Goal: Complete application form

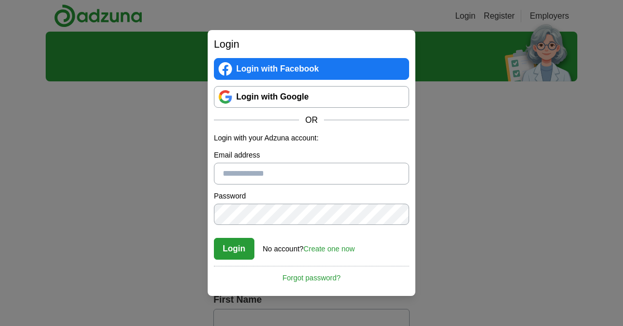
click at [241, 106] on link "Login with Google" at bounding box center [311, 97] width 195 height 22
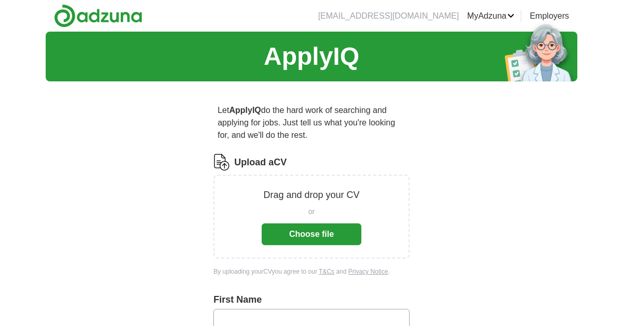
click at [277, 238] on button "Choose file" at bounding box center [312, 235] width 100 height 22
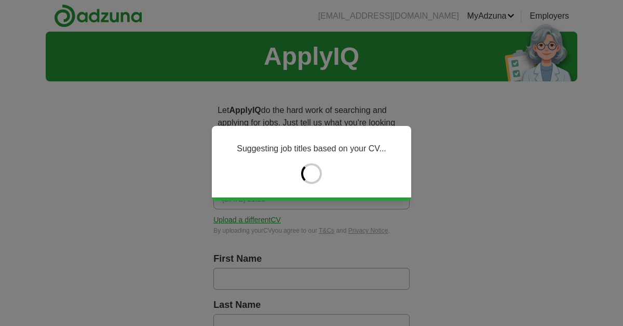
type input "*****"
type input "*******"
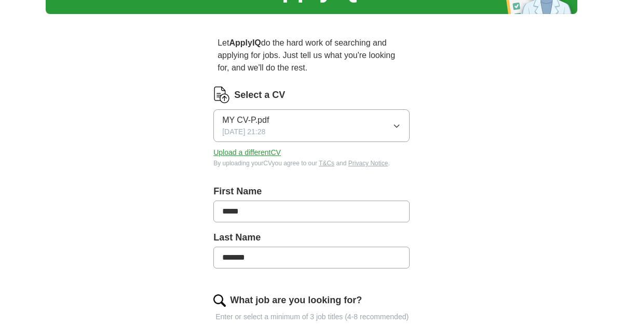
scroll to position [111, 0]
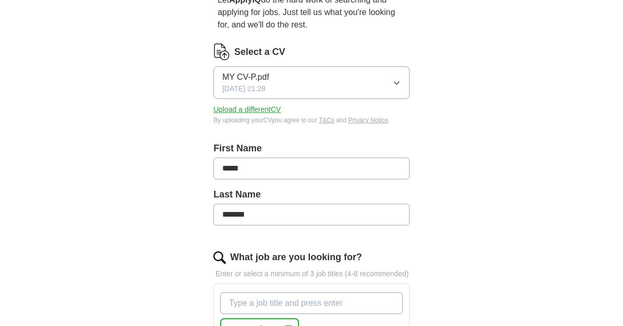
click at [225, 168] on input "*****" at bounding box center [311, 169] width 196 height 22
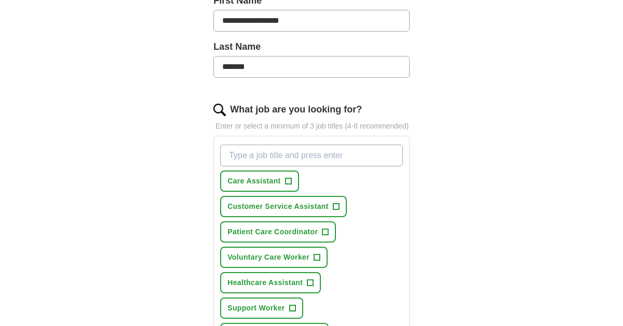
scroll to position [282, 0]
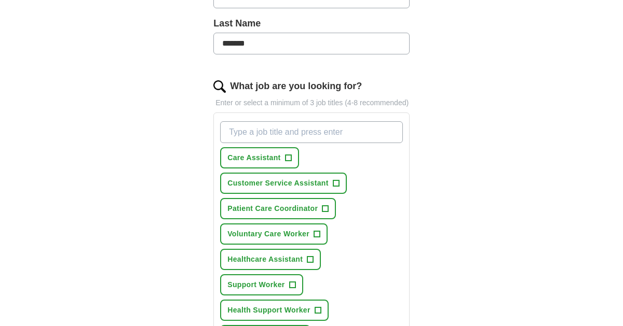
type input "**********"
click at [334, 182] on span "+" at bounding box center [336, 184] width 6 height 8
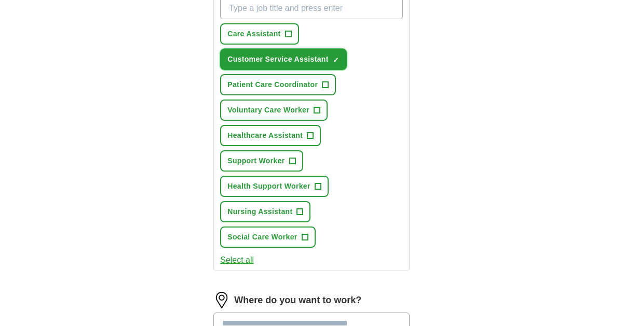
scroll to position [420, 0]
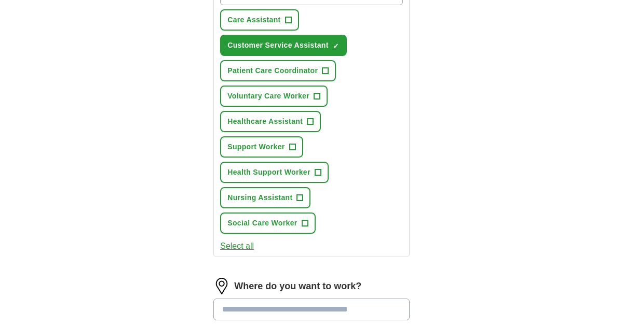
click at [222, 244] on button "Select all" at bounding box center [237, 246] width 34 height 12
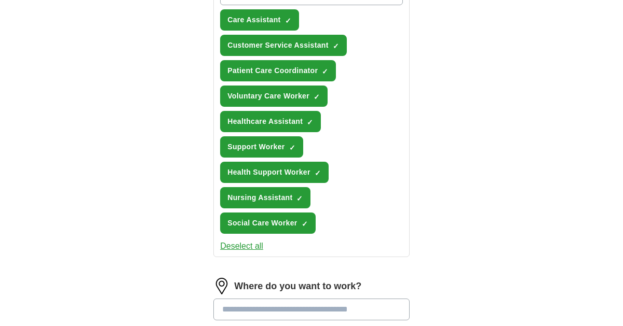
click at [221, 243] on button "Deselect all" at bounding box center [241, 246] width 43 height 12
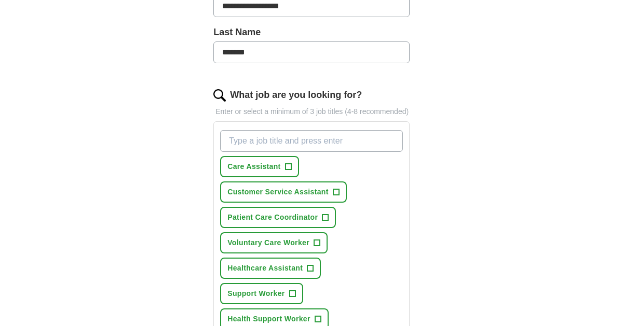
scroll to position [275, 0]
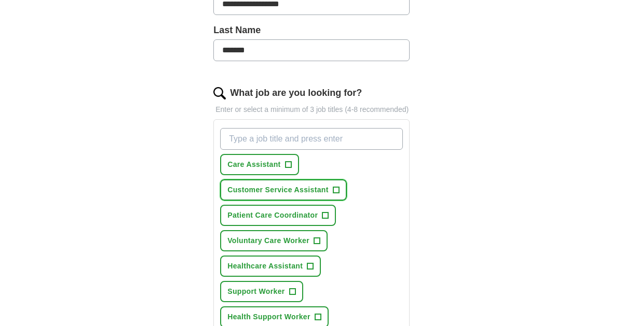
click at [247, 190] on span "Customer Service Assistant" at bounding box center [277, 190] width 101 height 11
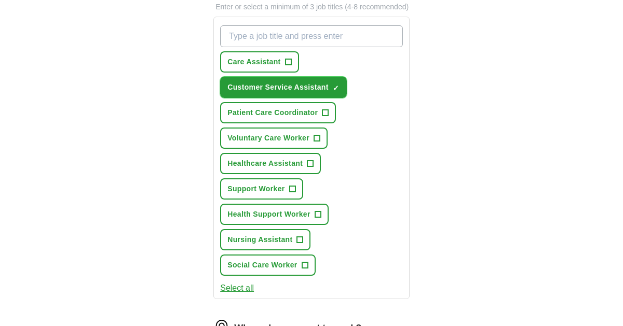
scroll to position [306, 0]
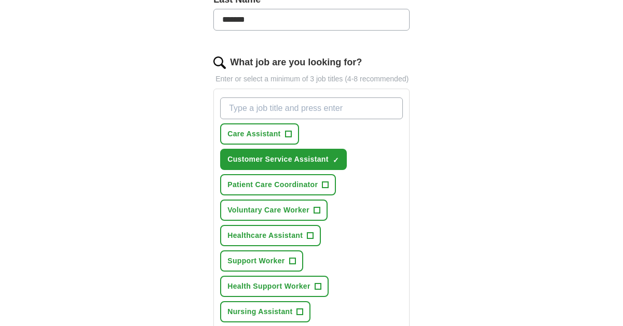
click at [302, 106] on input "What job are you looking for?" at bounding box center [311, 109] width 183 height 22
type input "sales"
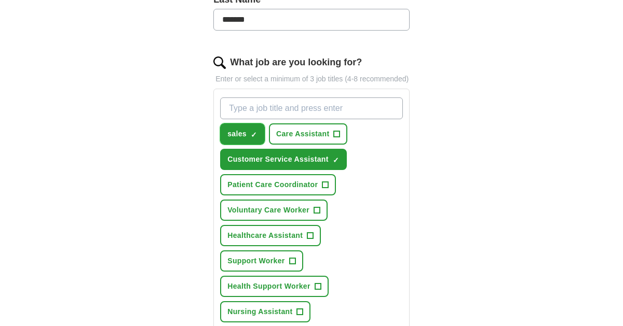
click at [249, 131] on button "sales ✓ ×" at bounding box center [242, 134] width 45 height 21
click at [247, 108] on input "What job are you looking for?" at bounding box center [311, 109] width 183 height 22
type input "sales assistant"
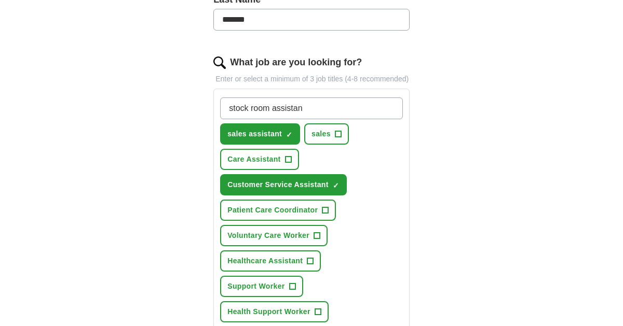
type input "stock room assistant"
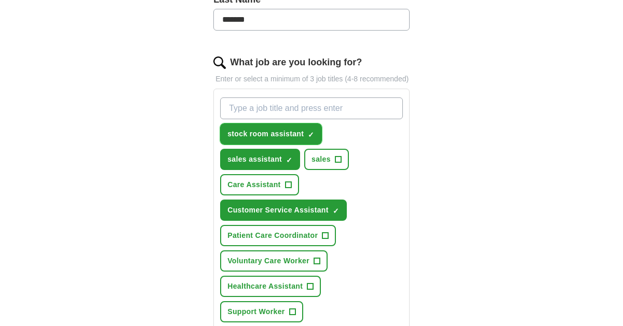
click at [275, 129] on span "stock room assistant" at bounding box center [265, 134] width 76 height 11
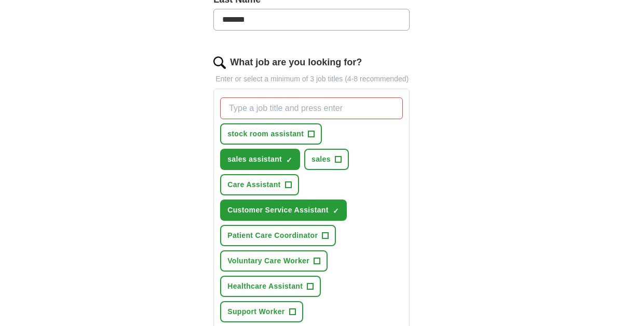
click at [284, 107] on input "What job are you looking for?" at bounding box center [311, 109] width 183 height 22
type input "stock room team member"
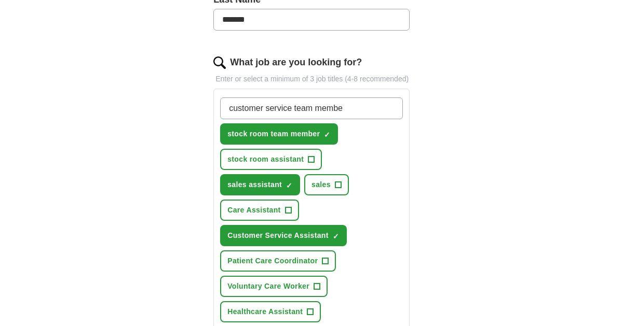
type input "customer service team member"
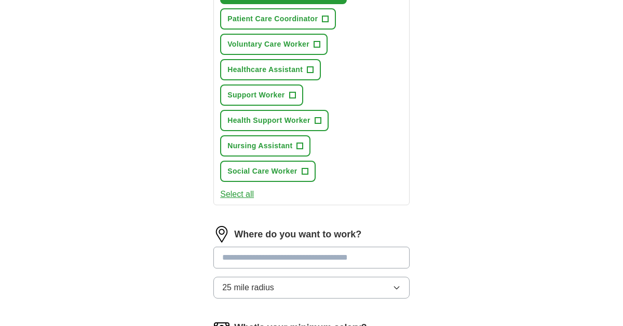
scroll to position [618, 0]
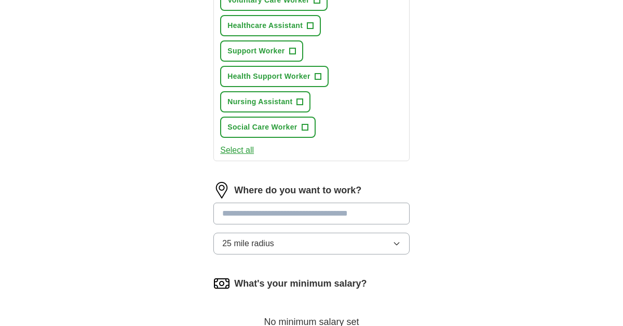
click at [239, 220] on input at bounding box center [311, 214] width 196 height 22
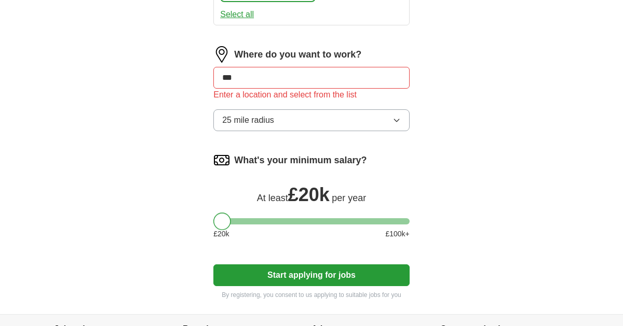
scroll to position [752, 0]
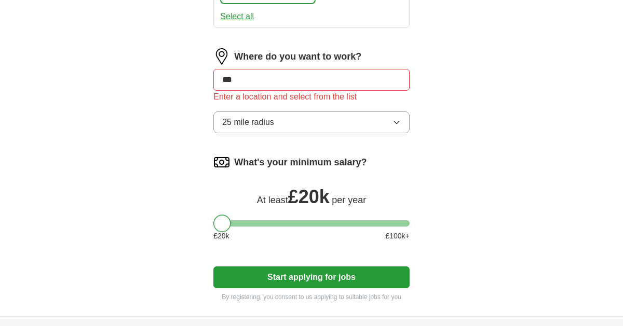
click at [242, 73] on input "***" at bounding box center [311, 80] width 196 height 22
type input "*******"
click at [234, 267] on button "Start applying for jobs" at bounding box center [311, 278] width 196 height 22
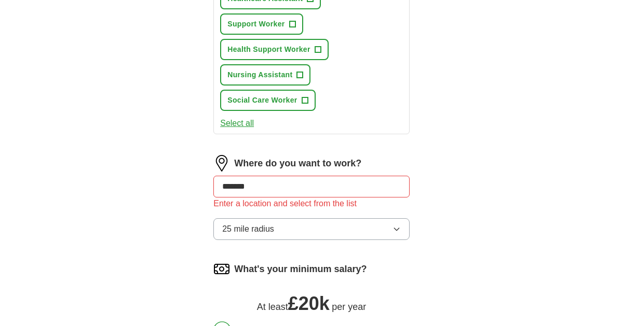
scroll to position [644, 0]
click at [234, 188] on input "*******" at bounding box center [311, 187] width 196 height 22
type input "*"
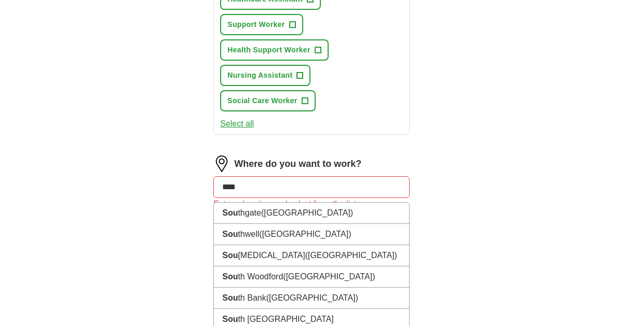
type input "*****"
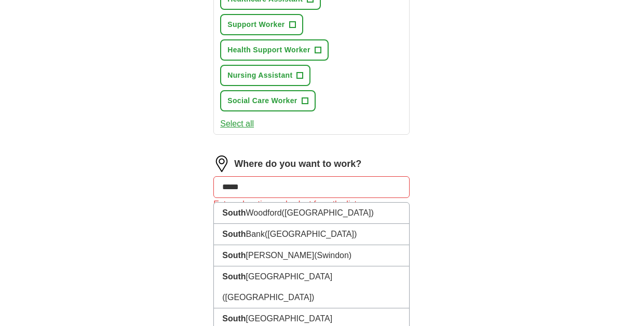
click at [225, 309] on li "[GEOGRAPHIC_DATA] ([GEOGRAPHIC_DATA])" at bounding box center [311, 330] width 195 height 42
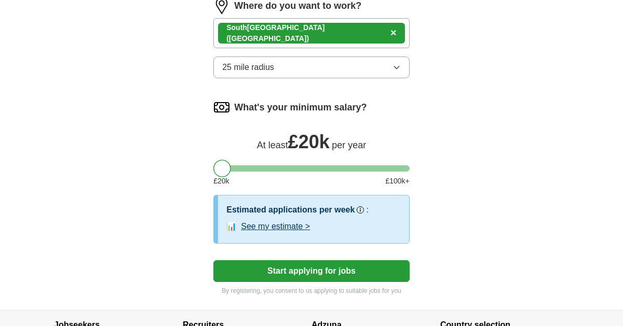
scroll to position [811, 0]
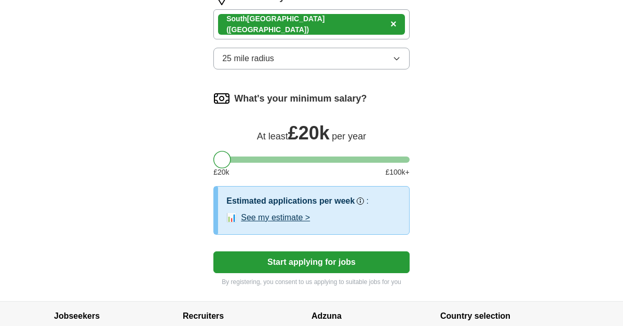
click at [252, 214] on button "See my estimate >" at bounding box center [275, 218] width 69 height 12
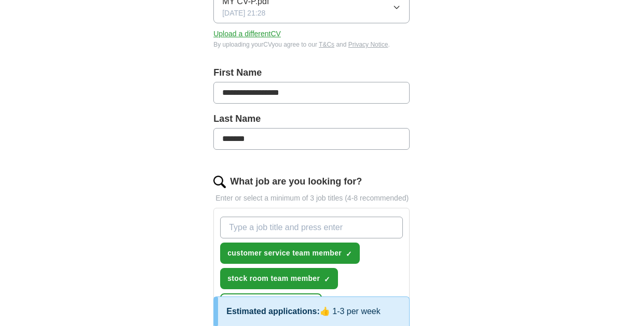
scroll to position [218, 0]
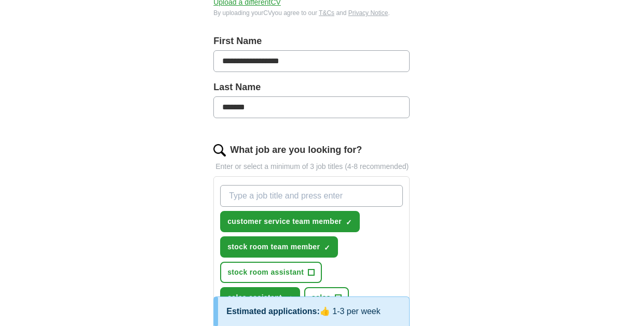
click at [242, 198] on input "What job are you looking for?" at bounding box center [311, 196] width 183 height 22
type input "team member"
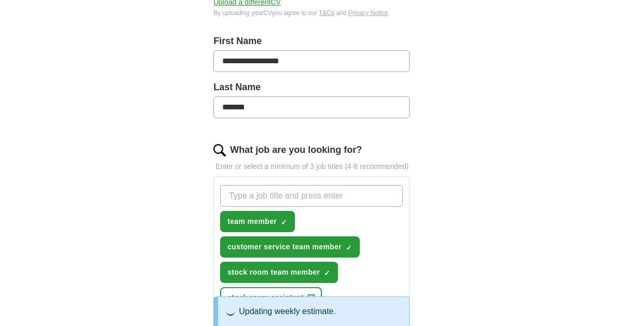
click at [294, 194] on input "What job are you looking for?" at bounding box center [311, 196] width 183 height 22
click at [236, 199] on input "libary weekend" at bounding box center [311, 196] width 183 height 22
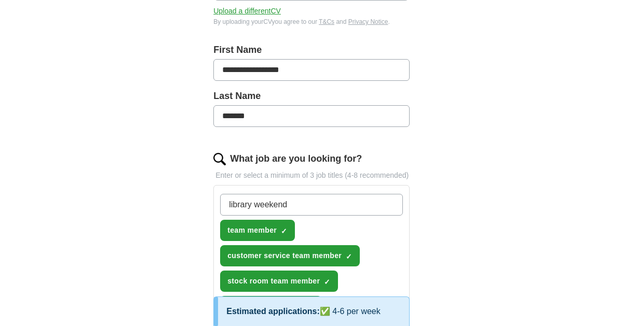
scroll to position [201, 0]
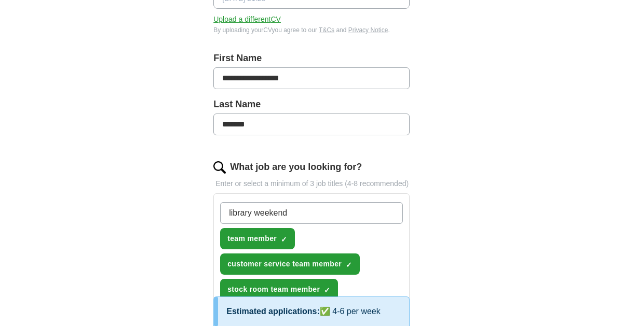
click at [301, 215] on input "library weekend" at bounding box center [311, 213] width 183 height 22
type input "library weekend jobs"
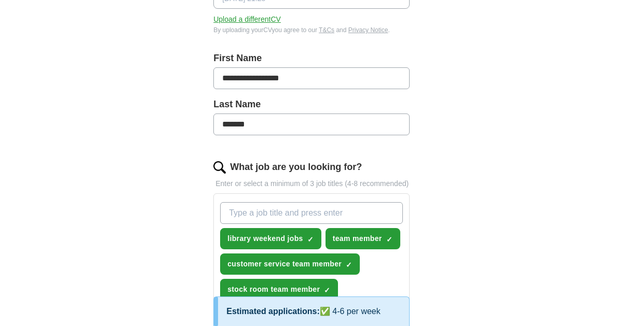
click at [266, 213] on input "What job are you looking for?" at bounding box center [311, 213] width 183 height 22
type input "weekend jobs"
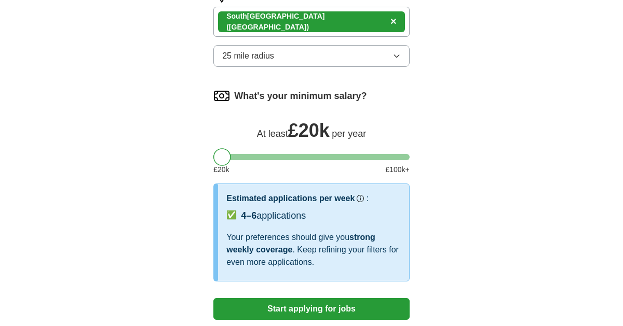
scroll to position [904, 0]
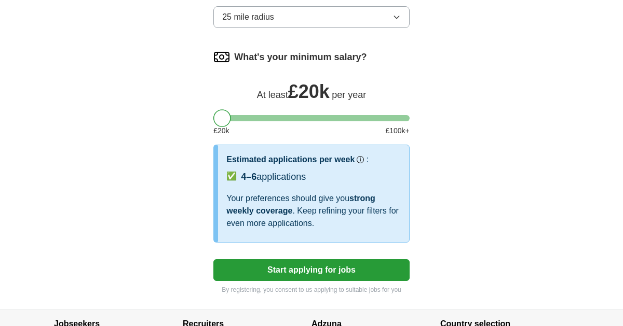
click at [221, 263] on button "Start applying for jobs" at bounding box center [311, 271] width 196 height 22
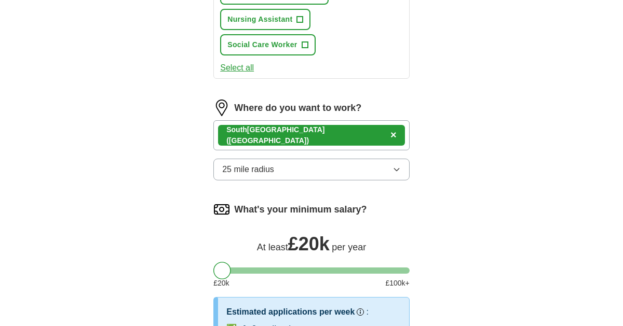
select select "**"
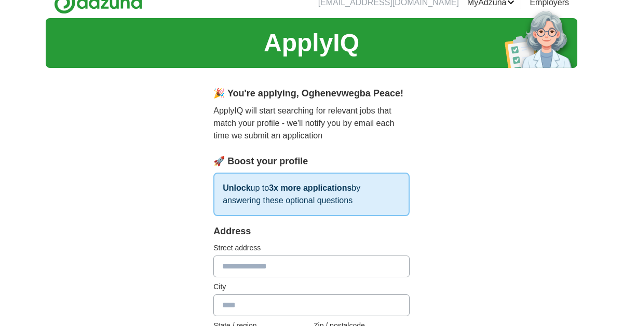
scroll to position [0, 0]
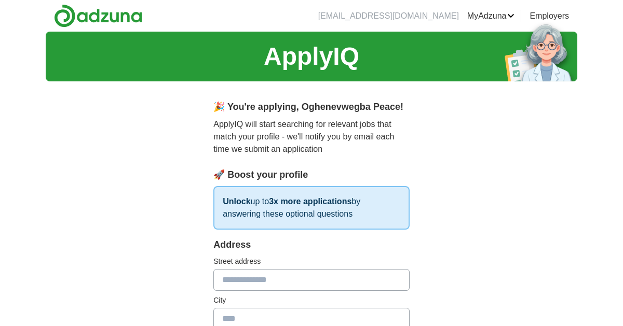
click at [224, 270] on input "text" at bounding box center [311, 280] width 196 height 22
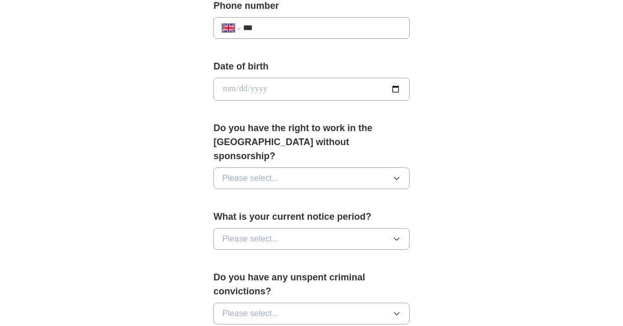
scroll to position [435, 0]
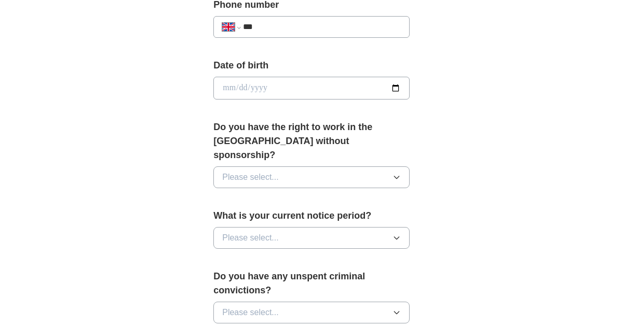
click at [217, 228] on button "Please select..." at bounding box center [311, 238] width 196 height 22
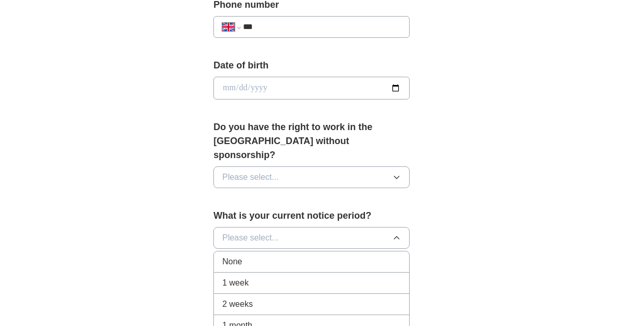
click at [219, 252] on li "None" at bounding box center [311, 262] width 195 height 21
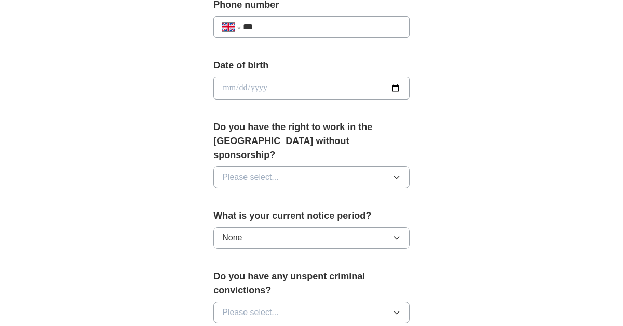
click at [229, 171] on span "Please select..." at bounding box center [250, 177] width 57 height 12
click at [222, 195] on span "Yes" at bounding box center [228, 201] width 13 height 12
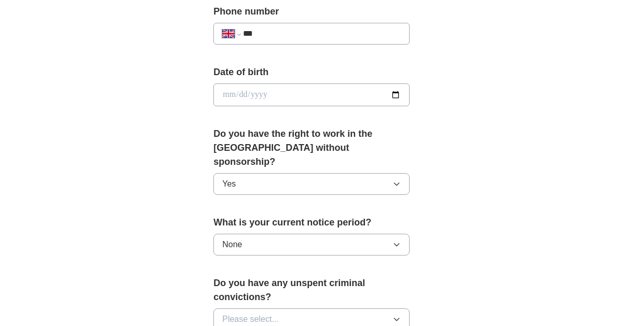
scroll to position [425, 0]
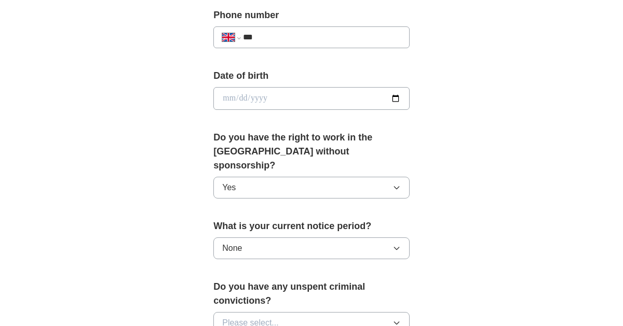
click at [223, 97] on input "date" at bounding box center [311, 98] width 196 height 23
type input "**********"
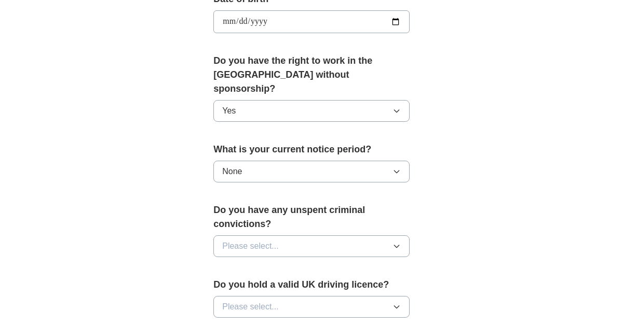
scroll to position [504, 0]
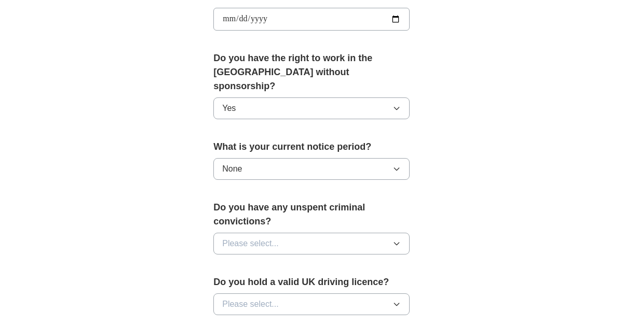
click at [319, 233] on button "Please select..." at bounding box center [311, 244] width 196 height 22
click at [224, 283] on span "No" at bounding box center [227, 289] width 10 height 12
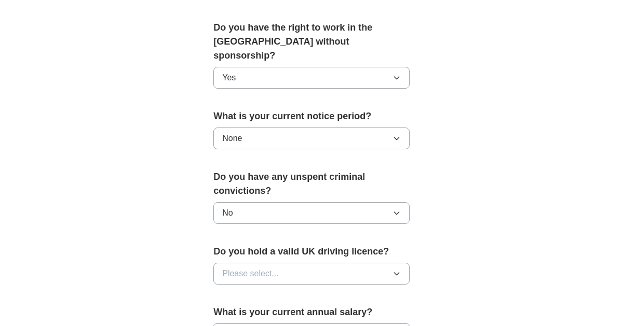
scroll to position [543, 0]
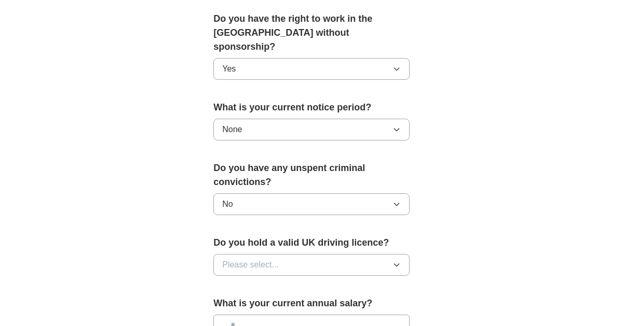
click at [227, 259] on span "Please select..." at bounding box center [250, 265] width 57 height 12
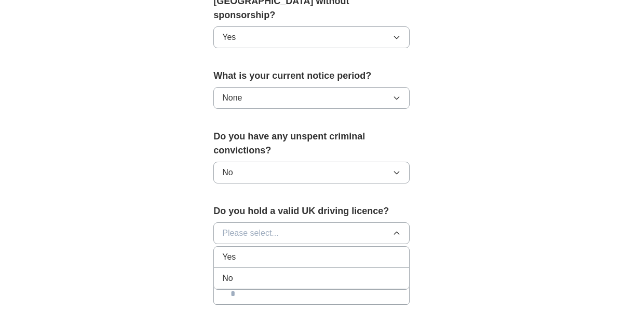
scroll to position [597, 0]
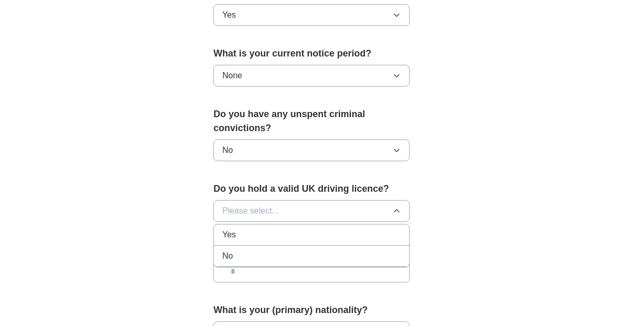
click at [227, 250] on span "No" at bounding box center [227, 256] width 10 height 12
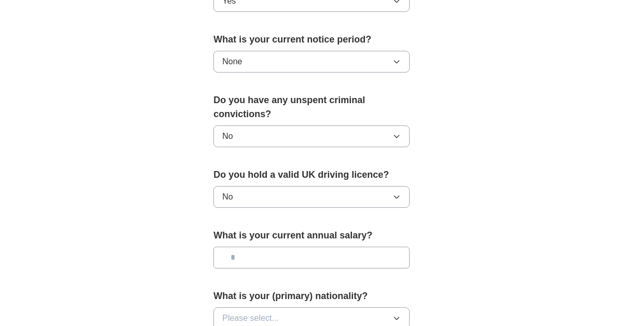
scroll to position [625, 0]
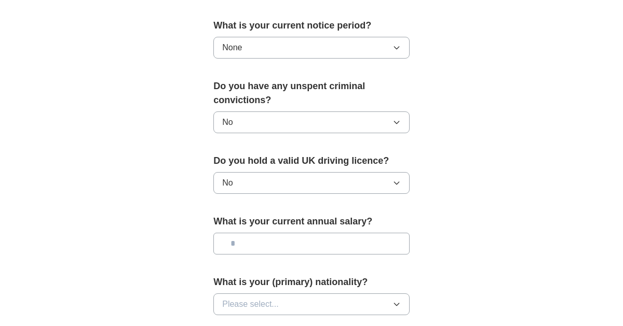
click at [231, 233] on input "text" at bounding box center [311, 244] width 196 height 22
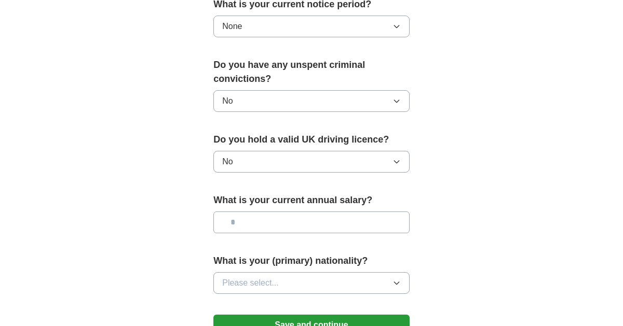
scroll to position [648, 0]
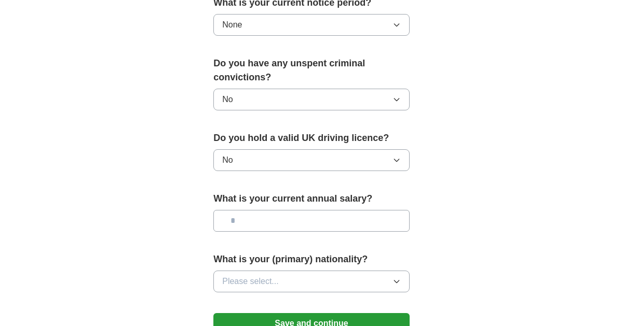
click at [226, 276] on span "Please select..." at bounding box center [250, 282] width 57 height 12
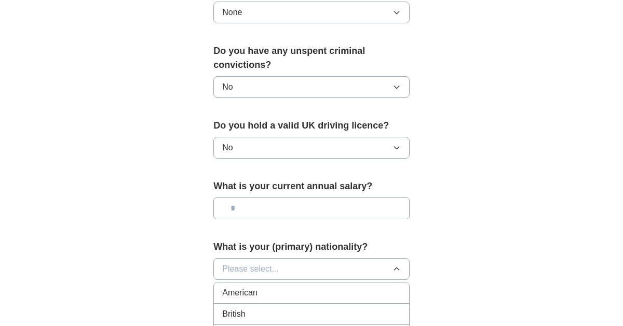
scroll to position [662, 0]
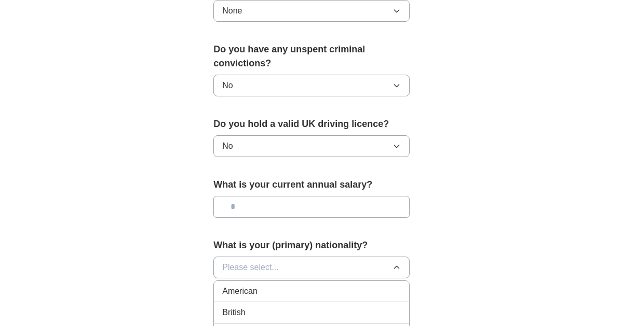
click at [258, 262] on span "Please select..." at bounding box center [250, 268] width 57 height 12
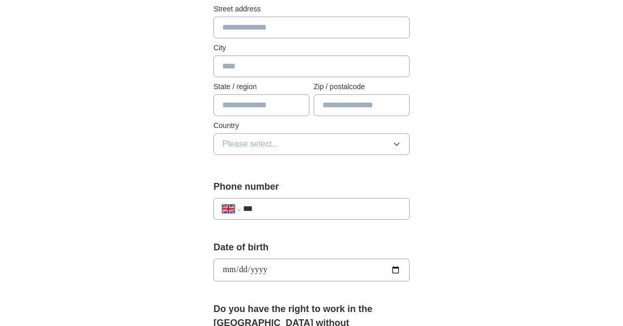
scroll to position [250, 0]
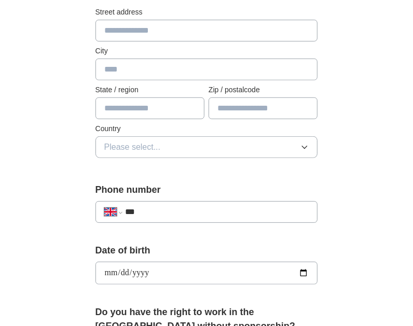
click at [154, 208] on input "***" at bounding box center [217, 212] width 184 height 12
type input "**********"
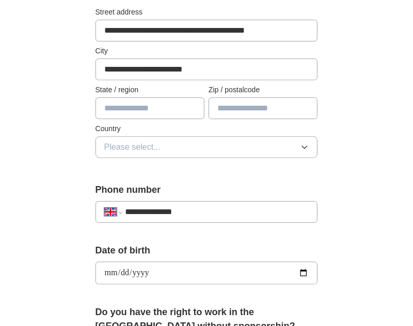
type input "**********"
type input "*******"
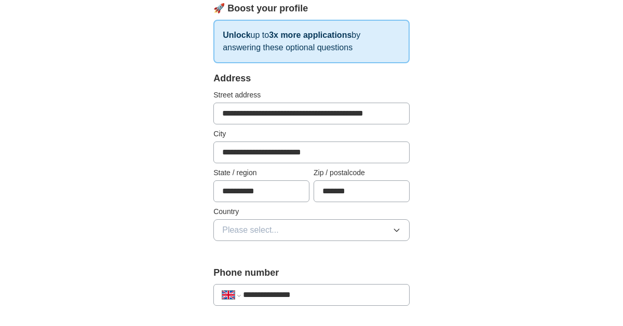
scroll to position [157, 0]
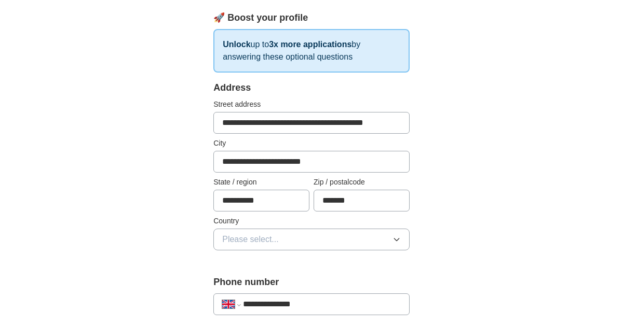
click at [253, 122] on input "**********" at bounding box center [311, 123] width 196 height 22
click at [406, 170] on input "**********" at bounding box center [311, 162] width 196 height 22
type input "*"
click at [231, 242] on span "Please select..." at bounding box center [250, 240] width 57 height 12
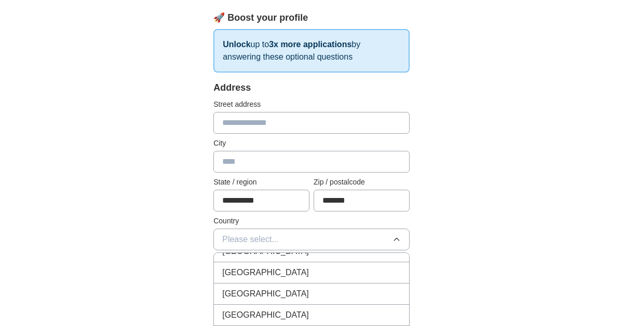
scroll to position [13, 0]
click at [237, 273] on span "[GEOGRAPHIC_DATA]" at bounding box center [265, 271] width 87 height 12
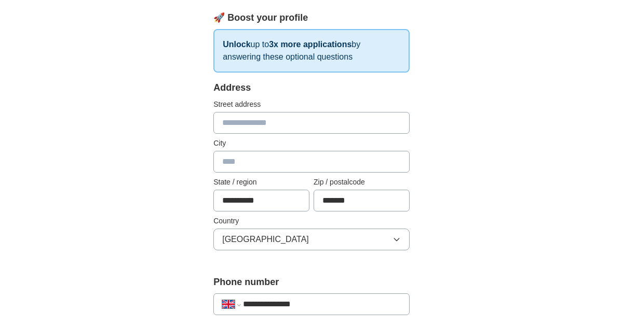
click at [258, 244] on span "[GEOGRAPHIC_DATA]" at bounding box center [265, 240] width 87 height 12
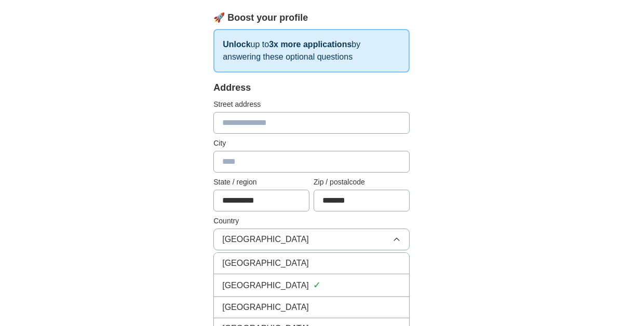
click at [278, 253] on li "[GEOGRAPHIC_DATA]" at bounding box center [311, 263] width 195 height 21
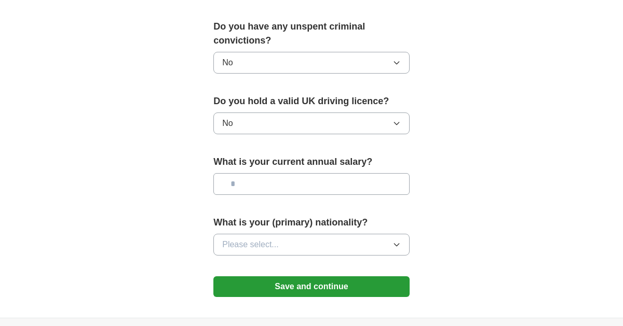
scroll to position [692, 0]
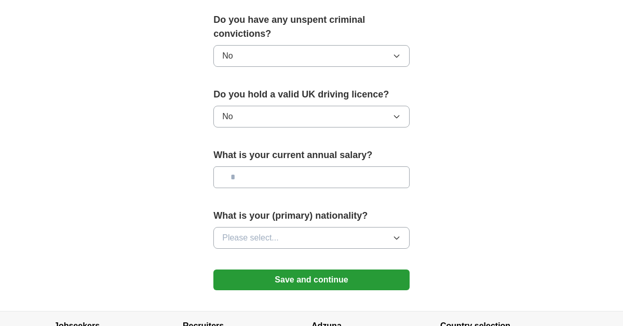
click at [228, 270] on button "Save and continue" at bounding box center [311, 280] width 196 height 21
